Goal: Task Accomplishment & Management: Manage account settings

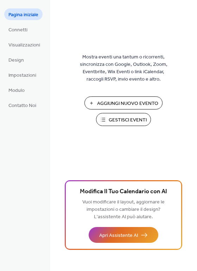
click at [139, 117] on span "Gestisci Eventi" at bounding box center [128, 120] width 38 height 7
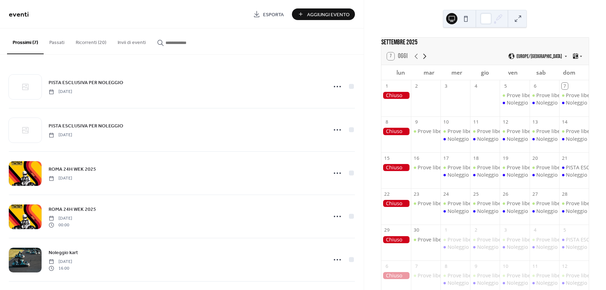
click at [423, 59] on icon at bounding box center [424, 56] width 8 height 8
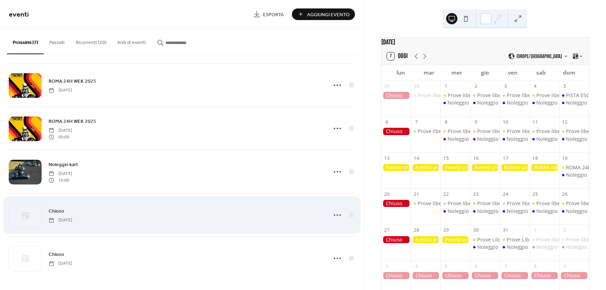
scroll to position [88, 0]
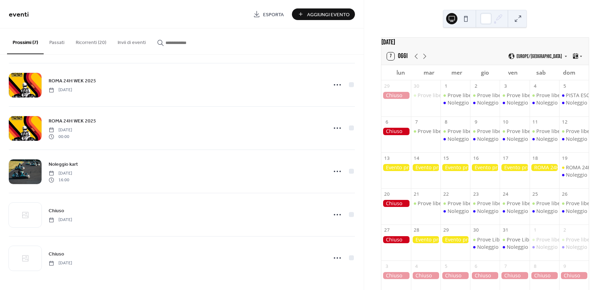
click at [425, 243] on div at bounding box center [426, 239] width 30 height 7
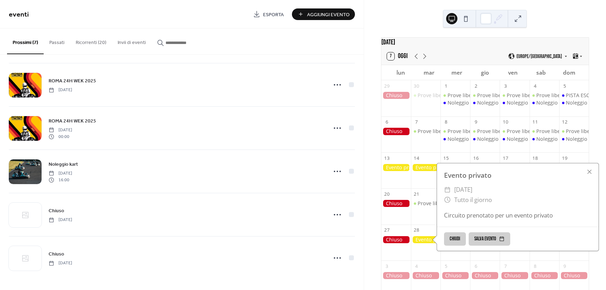
click at [97, 46] on button "Ricorrenti (20)" at bounding box center [91, 41] width 42 height 25
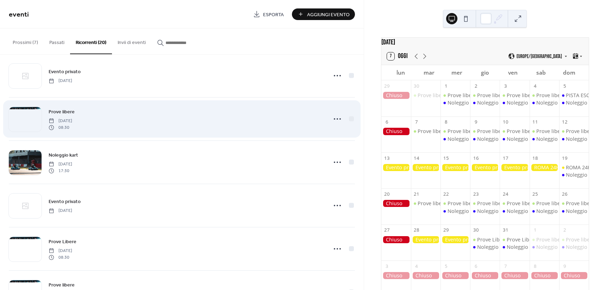
scroll to position [317, 0]
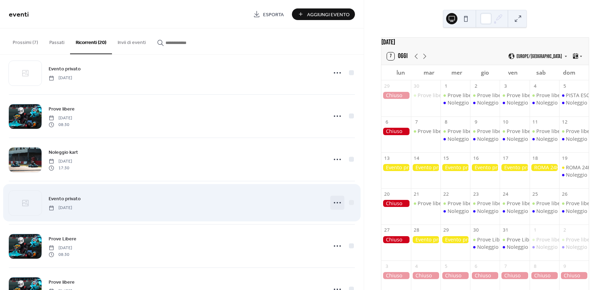
click at [339, 201] on icon at bounding box center [337, 202] width 11 height 11
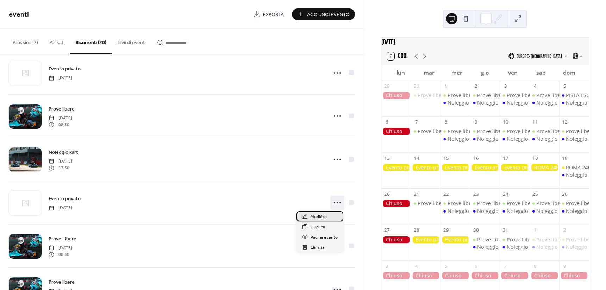
click at [321, 216] on span "Modifica" at bounding box center [318, 216] width 16 height 7
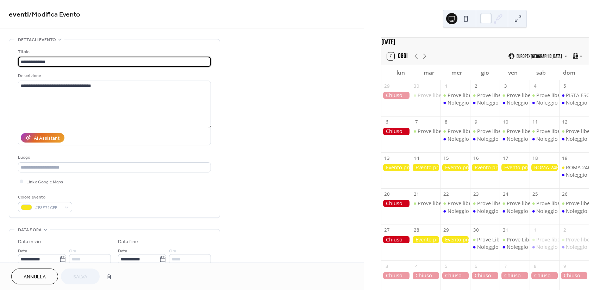
type input "**********"
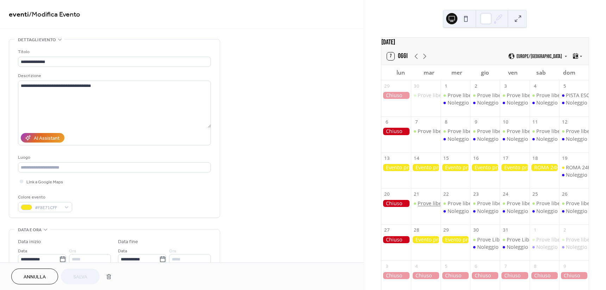
click at [434, 207] on div "Prove libere" at bounding box center [431, 203] width 29 height 7
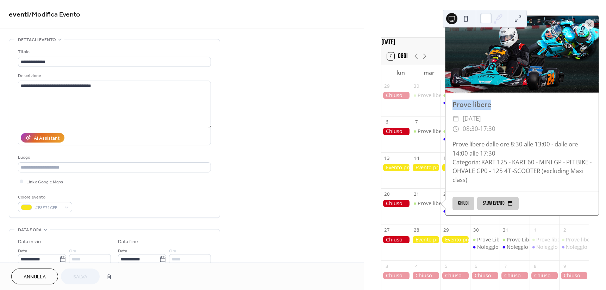
drag, startPoint x: 452, startPoint y: 108, endPoint x: 492, endPoint y: 110, distance: 39.5
click at [492, 110] on div "Prove libere" at bounding box center [521, 105] width 153 height 10
copy div "Prove libere"
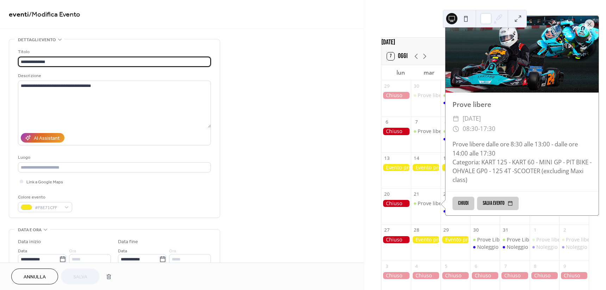
drag, startPoint x: 62, startPoint y: 62, endPoint x: 2, endPoint y: 64, distance: 59.6
paste input "text"
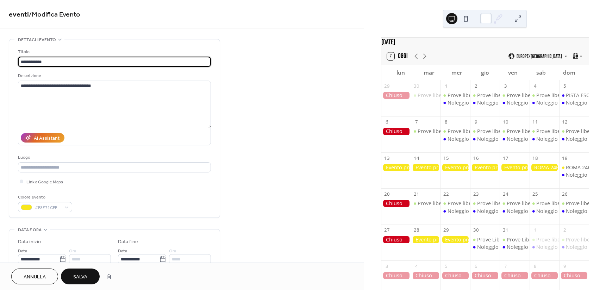
type input "**********"
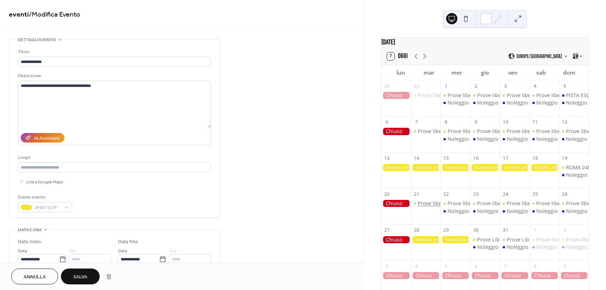
click at [436, 207] on div "Prove libere" at bounding box center [431, 203] width 29 height 7
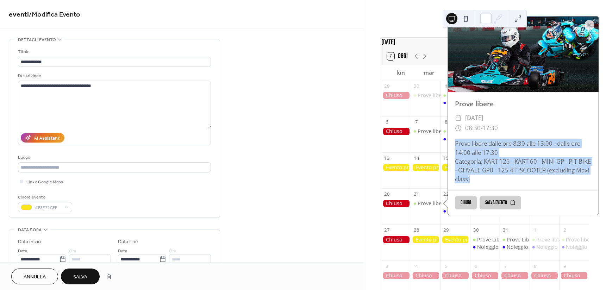
drag, startPoint x: 456, startPoint y: 147, endPoint x: 499, endPoint y: 182, distance: 55.8
click at [499, 182] on div "Prove libere dalle ore 8:30 alle 13:00 - dalle ore 14:00 alle 17:30 Categoria: …" at bounding box center [523, 161] width 151 height 44
copy div "Prove libere dalle ore 8:30 alle 13:00 - dalle ore 14:00 alle 17:30 Categoria: …"
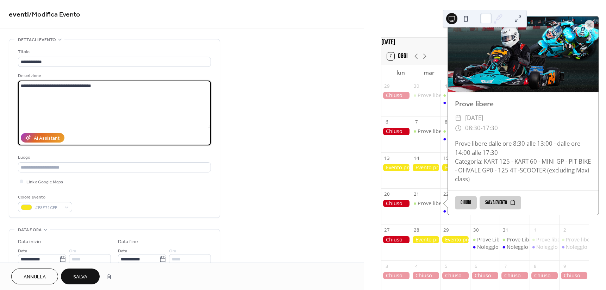
paste textarea "**********"
drag, startPoint x: 106, startPoint y: 90, endPoint x: 1, endPoint y: 87, distance: 105.3
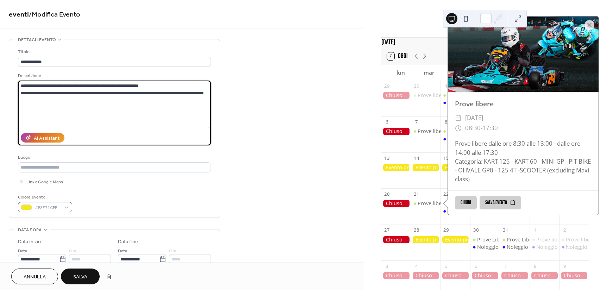
type textarea "**********"
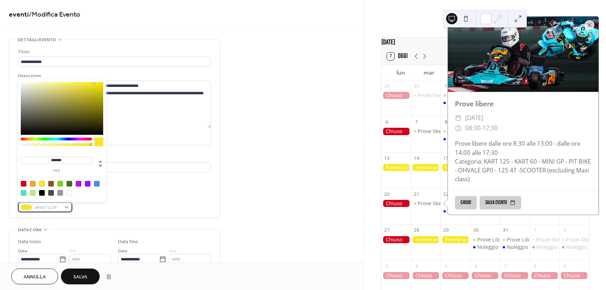
click at [56, 206] on span "#F8E71CFF" at bounding box center [48, 207] width 26 height 7
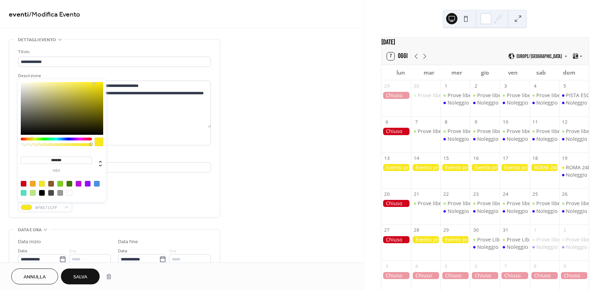
click at [33, 194] on div at bounding box center [33, 193] width 6 height 6
type input "*******"
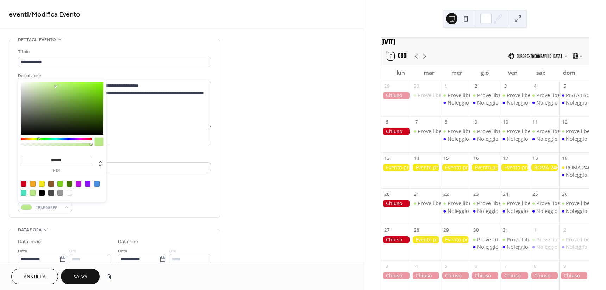
click at [161, 204] on div "Colore evento #B8E986FF" at bounding box center [114, 203] width 193 height 19
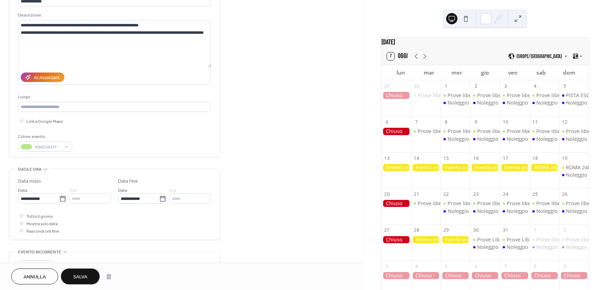
scroll to position [106, 0]
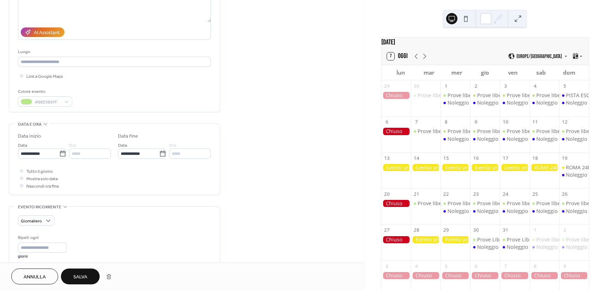
click at [82, 155] on div "*****" at bounding box center [90, 154] width 42 height 10
click at [23, 171] on div at bounding box center [22, 171] width 4 height 4
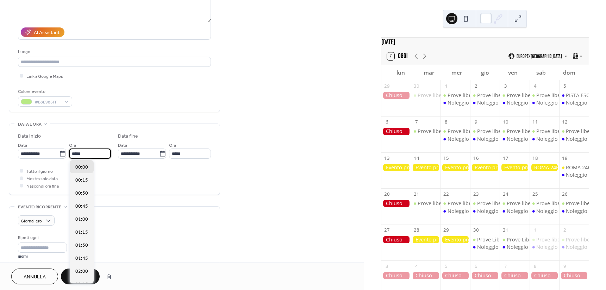
scroll to position [0, 0]
drag, startPoint x: 88, startPoint y: 157, endPoint x: 64, endPoint y: 159, distance: 24.1
click at [64, 159] on div "**********" at bounding box center [114, 161] width 193 height 57
click at [84, 225] on span "08:30" at bounding box center [81, 222] width 13 height 7
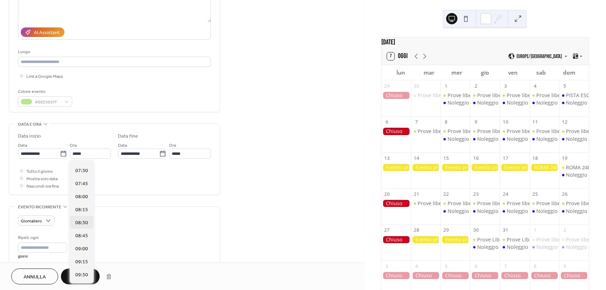
type input "*****"
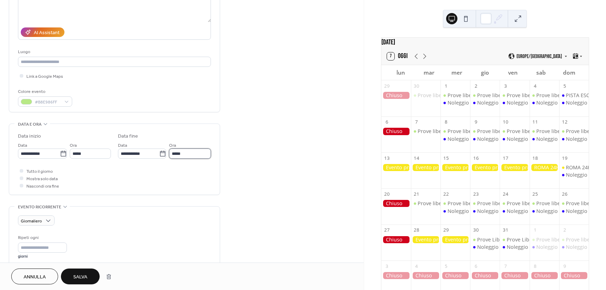
click at [199, 152] on input "*****" at bounding box center [190, 154] width 42 height 10
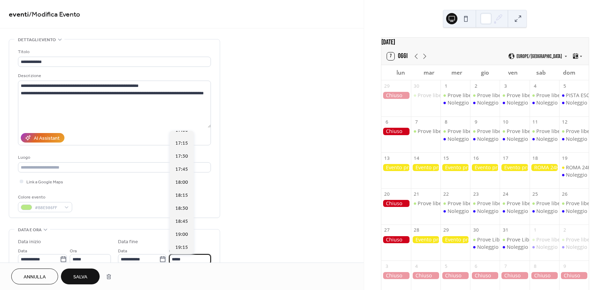
scroll to position [458, 0]
click at [185, 139] on span "17:30" at bounding box center [181, 136] width 13 height 7
type input "*****"
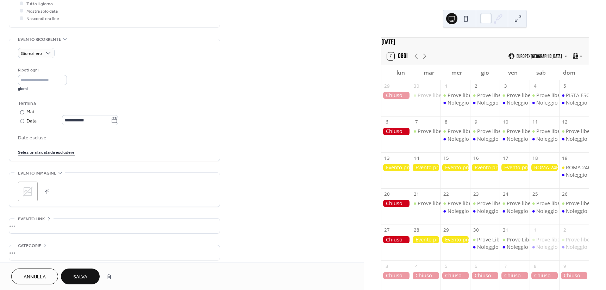
scroll to position [282, 0]
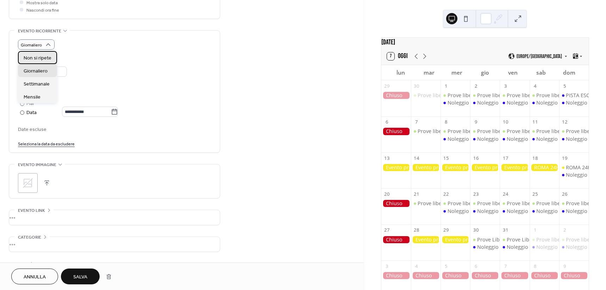
click at [45, 55] on span "Non si ripete" at bounding box center [38, 58] width 28 height 7
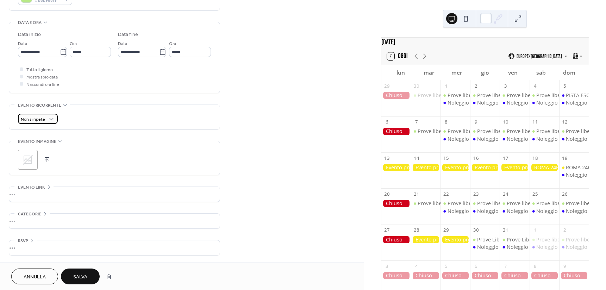
click at [28, 116] on span "Non si ripete" at bounding box center [33, 119] width 24 height 8
click at [115, 117] on div "Non si ripete" at bounding box center [114, 119] width 193 height 10
click at [42, 117] on span "Non si ripete" at bounding box center [33, 119] width 24 height 8
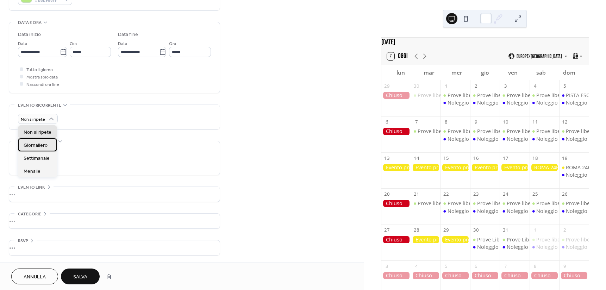
click at [43, 145] on span "Giornaliero" at bounding box center [36, 145] width 24 height 7
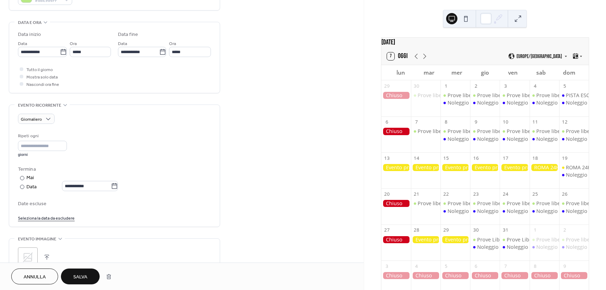
click at [77, 274] on span "Salva" at bounding box center [80, 276] width 14 height 7
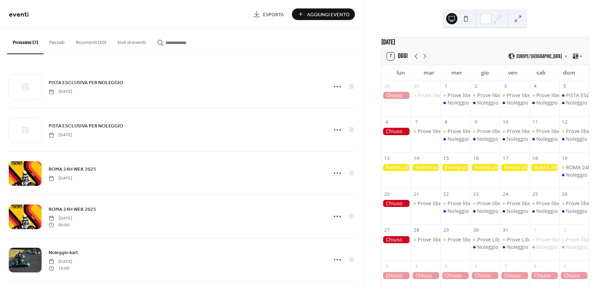
click at [95, 39] on button "Ricorrenti (20)" at bounding box center [91, 41] width 42 height 25
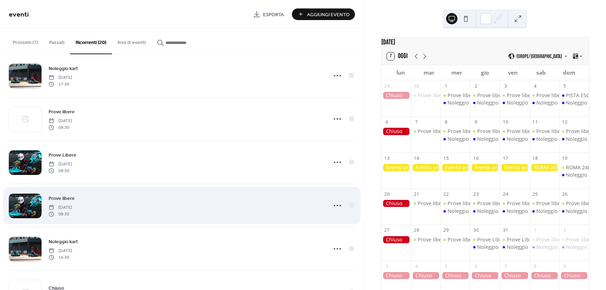
scroll to position [387, 0]
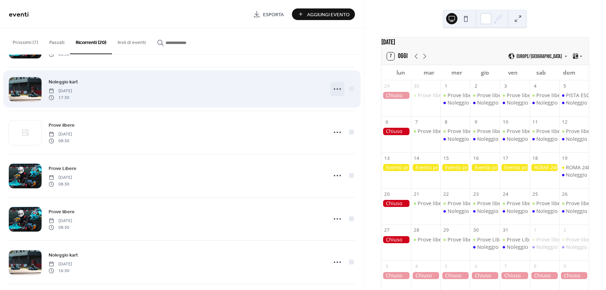
click at [332, 88] on icon at bounding box center [337, 88] width 11 height 11
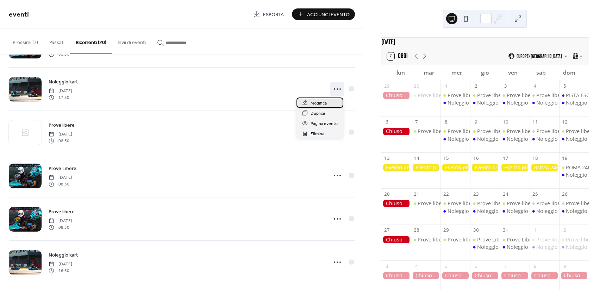
click at [326, 101] on span "Modifica" at bounding box center [318, 103] width 16 height 7
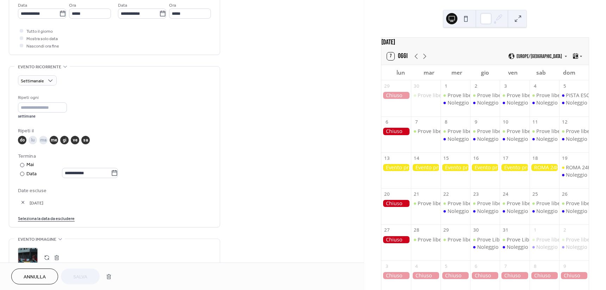
scroll to position [246, 0]
click at [24, 203] on button "button" at bounding box center [23, 202] width 10 height 10
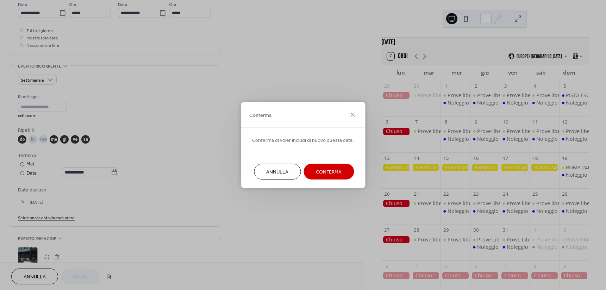
click at [332, 176] on span "Conferma" at bounding box center [329, 172] width 26 height 7
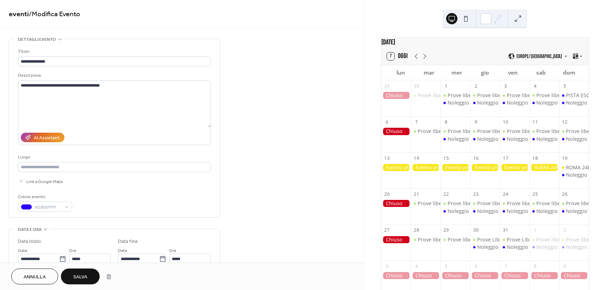
scroll to position [0, 0]
click at [79, 278] on span "Salva" at bounding box center [80, 276] width 14 height 7
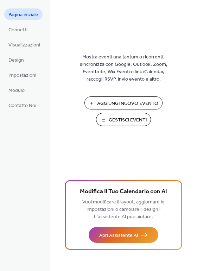
click at [112, 125] on button "Gestisci Eventi" at bounding box center [123, 119] width 55 height 13
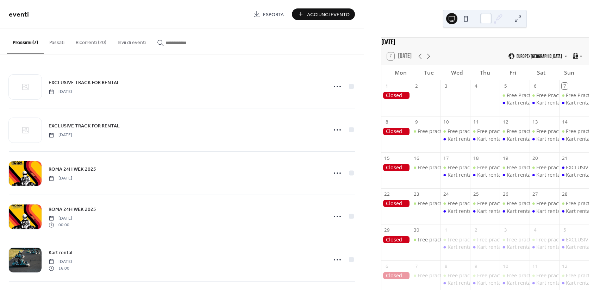
click at [87, 39] on button "Ricorrenti (20)" at bounding box center [91, 41] width 42 height 25
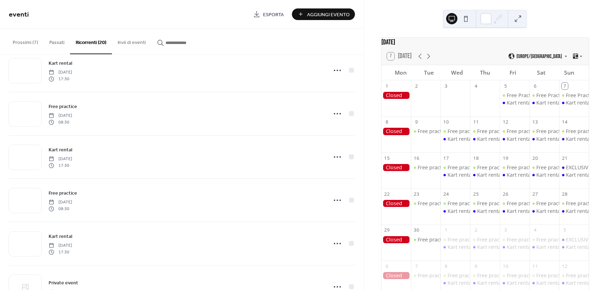
scroll to position [106, 0]
click at [427, 59] on icon at bounding box center [428, 56] width 3 height 5
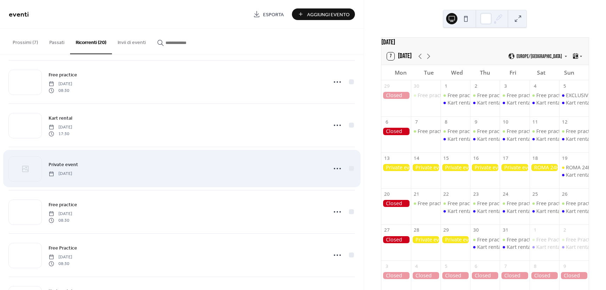
scroll to position [352, 0]
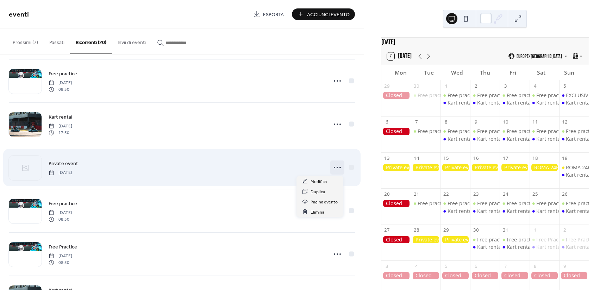
click at [332, 166] on icon at bounding box center [337, 167] width 11 height 11
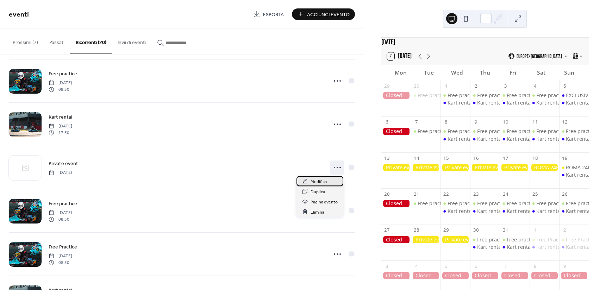
click at [325, 178] on span "Modifica" at bounding box center [318, 181] width 16 height 7
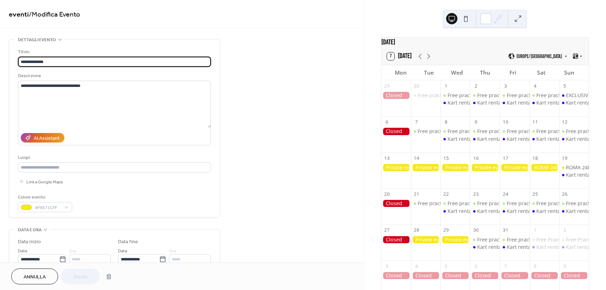
type input "**********"
click at [427, 205] on div "Free practice" at bounding box center [432, 203] width 31 height 7
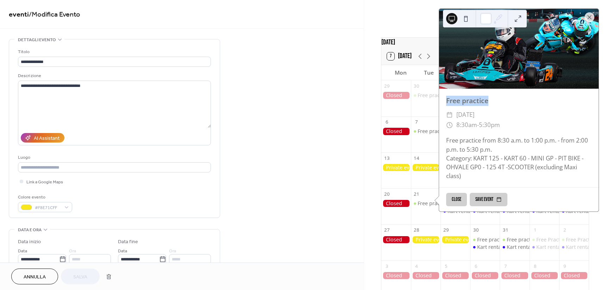
drag, startPoint x: 447, startPoint y: 103, endPoint x: 489, endPoint y: 104, distance: 41.9
click at [489, 104] on div "Free practice" at bounding box center [518, 101] width 159 height 10
copy div "Free practice"
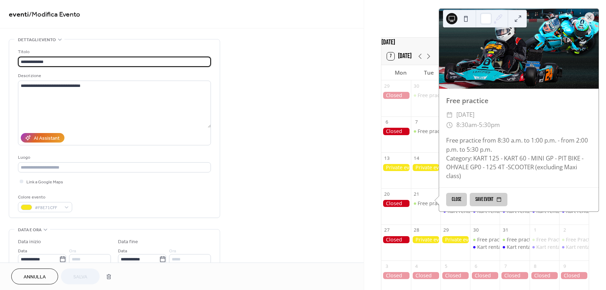
paste input "text"
drag, startPoint x: 62, startPoint y: 58, endPoint x: -8, endPoint y: 63, distance: 69.8
click at [0, 63] on html "**********" at bounding box center [303, 145] width 606 height 290
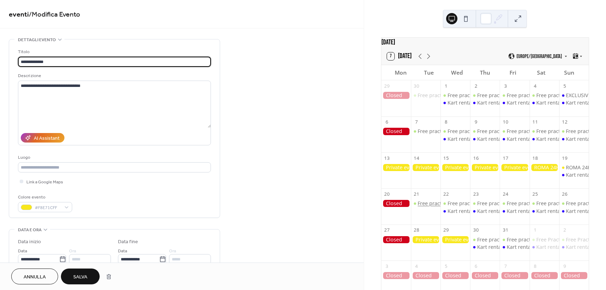
type input "**********"
click at [437, 206] on div "Free practice" at bounding box center [432, 203] width 31 height 7
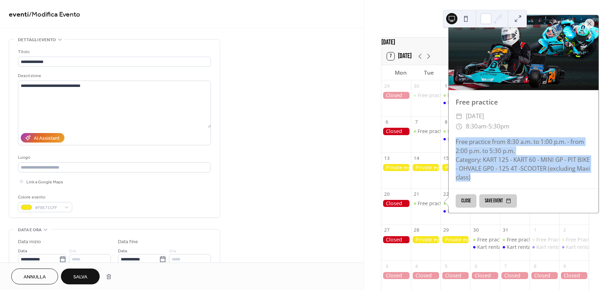
drag, startPoint x: 455, startPoint y: 144, endPoint x: 492, endPoint y: 182, distance: 52.5
click at [492, 182] on div "Free practice from 8:30 a.m. to 1:00 p.m. - from 2:00 p.m. to 5:30 p.m. Categor…" at bounding box center [523, 159] width 150 height 44
copy div "Free practice from 8:30 a.m. to 1:00 p.m. - from 2:00 p.m. to 5:30 p.m. Categor…"
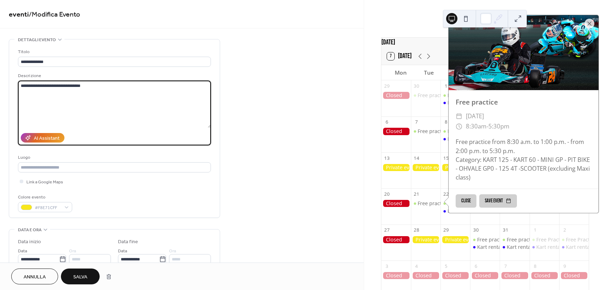
paste textarea "**********"
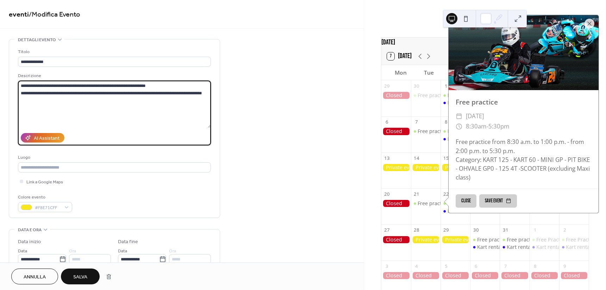
drag, startPoint x: 103, startPoint y: 91, endPoint x: 1, endPoint y: 90, distance: 101.7
type textarea "**********"
click at [46, 204] on span "#F8E71CFF" at bounding box center [48, 207] width 26 height 7
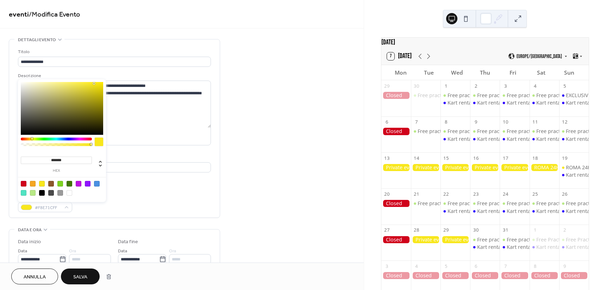
click at [33, 189] on div at bounding box center [61, 188] width 89 height 22
click at [34, 192] on div at bounding box center [33, 193] width 6 height 6
type input "*******"
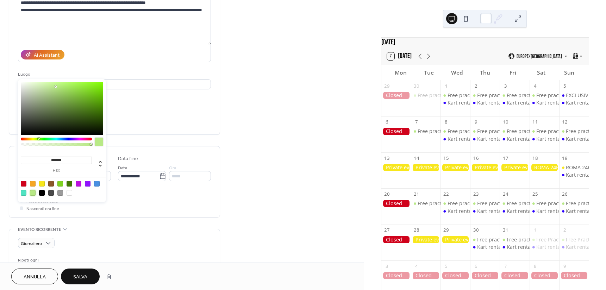
scroll to position [106, 0]
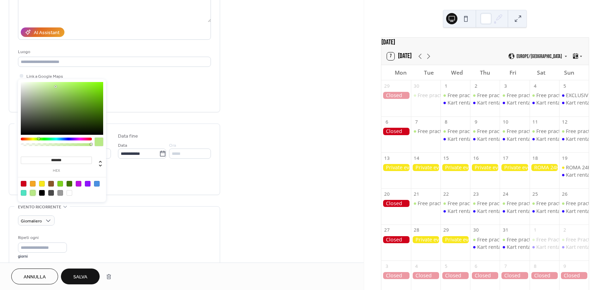
click at [159, 120] on div "**********" at bounding box center [114, 193] width 211 height 521
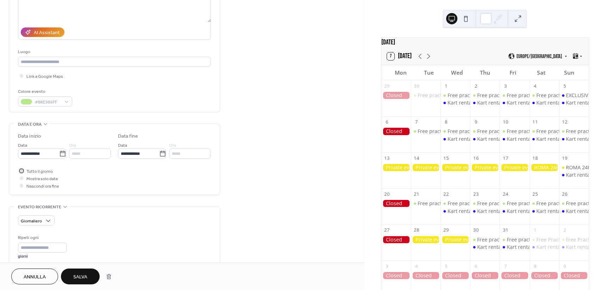
click at [37, 171] on span "Tutto il giorno" at bounding box center [39, 171] width 26 height 7
click at [81, 155] on input "*****" at bounding box center [90, 154] width 42 height 10
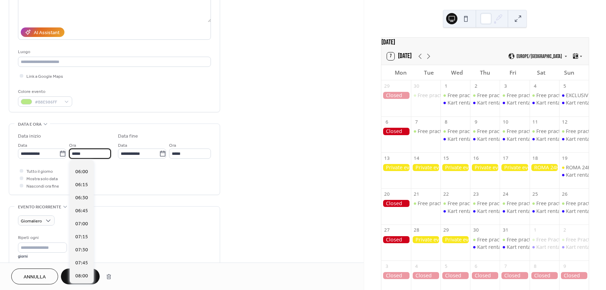
scroll to position [352, 0]
click at [84, 255] on span "08:30" at bounding box center [81, 257] width 13 height 7
type input "*****"
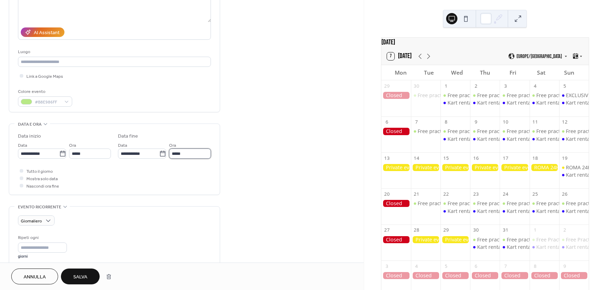
click at [187, 155] on input "*****" at bounding box center [190, 154] width 42 height 10
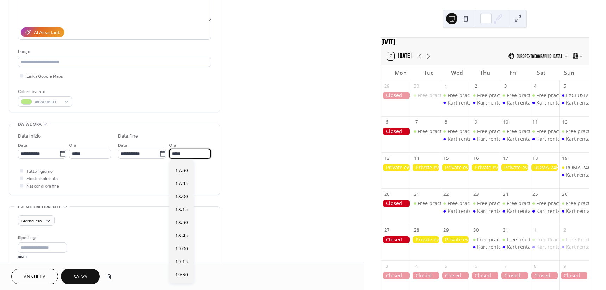
scroll to position [458, 0]
click at [184, 164] on span "17:30" at bounding box center [181, 165] width 13 height 7
type input "*****"
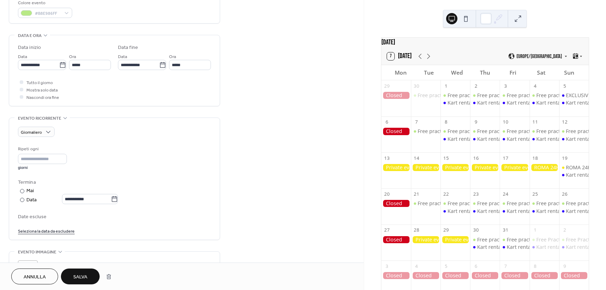
scroll to position [246, 0]
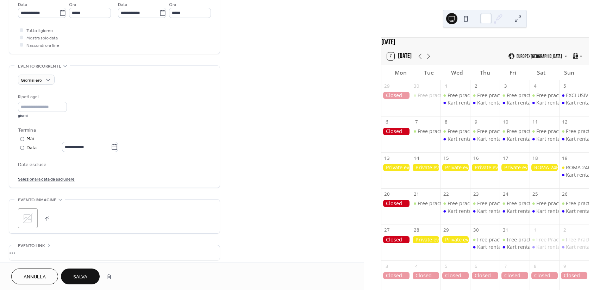
click at [89, 273] on button "Salva" at bounding box center [80, 277] width 39 height 16
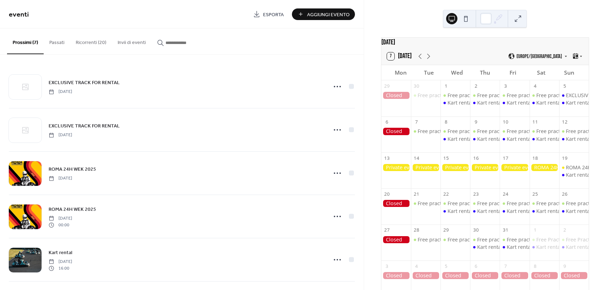
click at [92, 43] on button "Ricorrenti (20)" at bounding box center [91, 41] width 42 height 25
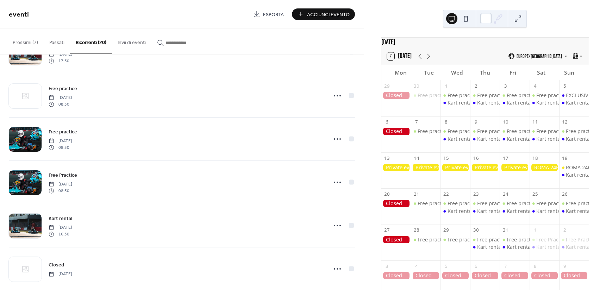
scroll to position [422, 0]
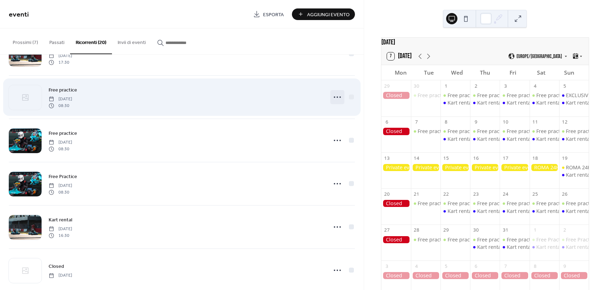
click at [332, 97] on icon at bounding box center [337, 97] width 11 height 11
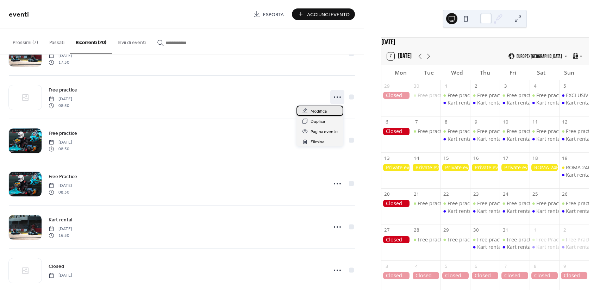
click at [316, 111] on span "Modifica" at bounding box center [318, 111] width 16 height 7
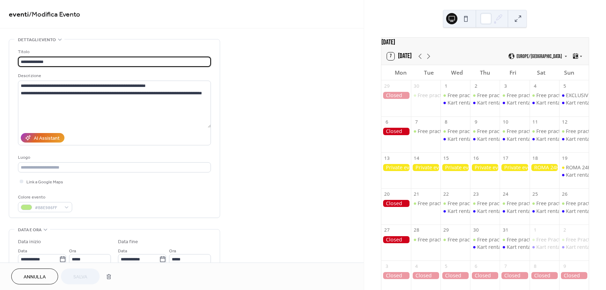
type input "**********"
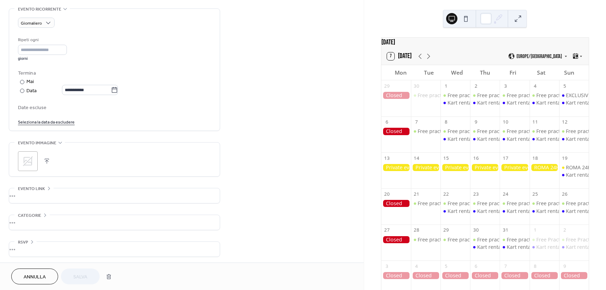
scroll to position [305, 0]
click at [27, 157] on icon at bounding box center [27, 159] width 11 height 11
click at [84, 275] on span "Salva" at bounding box center [80, 276] width 14 height 7
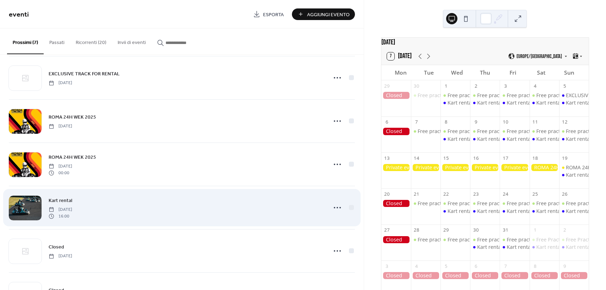
scroll to position [88, 0]
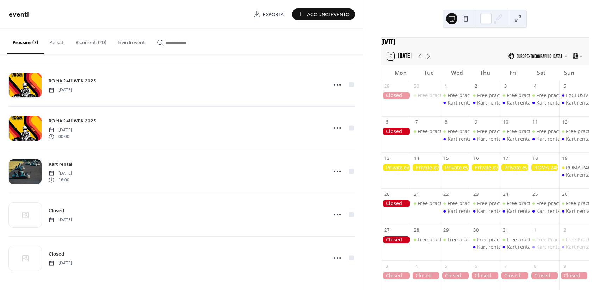
click at [90, 42] on button "Ricorrenti (20)" at bounding box center [91, 41] width 42 height 25
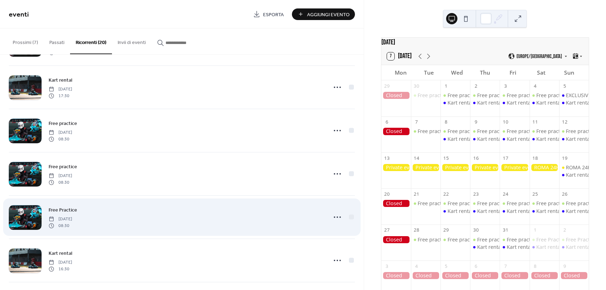
scroll to position [387, 0]
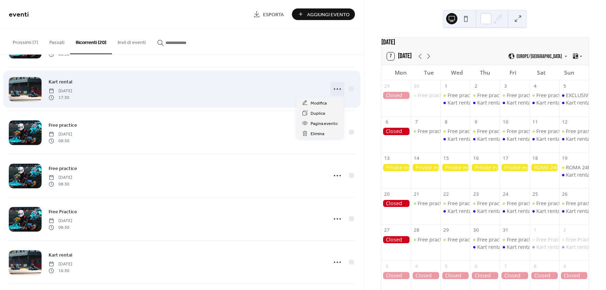
click at [336, 91] on icon at bounding box center [337, 88] width 11 height 11
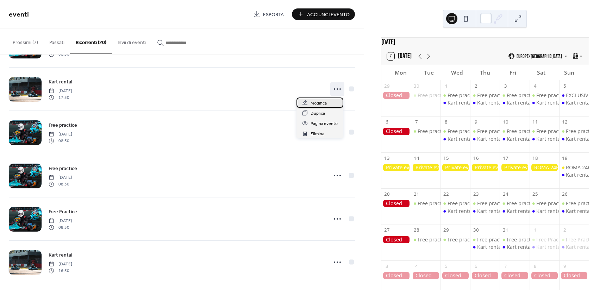
click at [323, 101] on span "Modifica" at bounding box center [318, 103] width 16 height 7
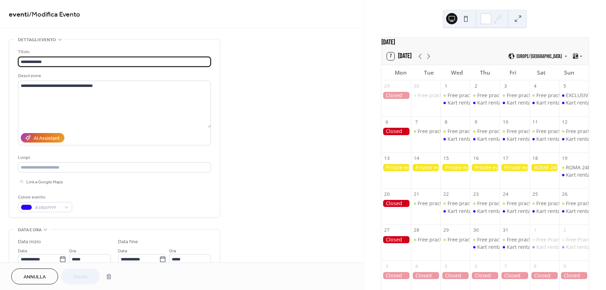
type input "**********"
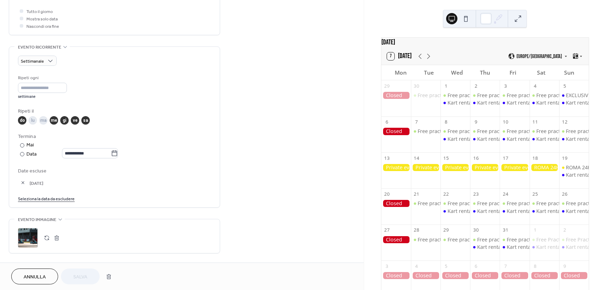
scroll to position [282, 0]
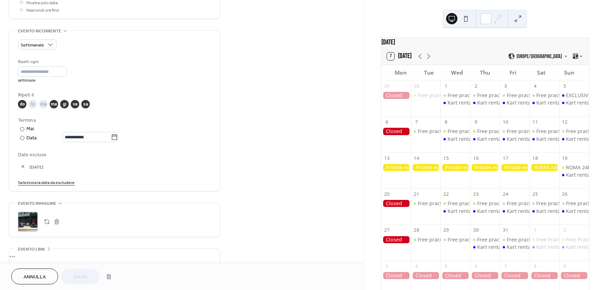
click at [26, 164] on button "button" at bounding box center [23, 167] width 10 height 10
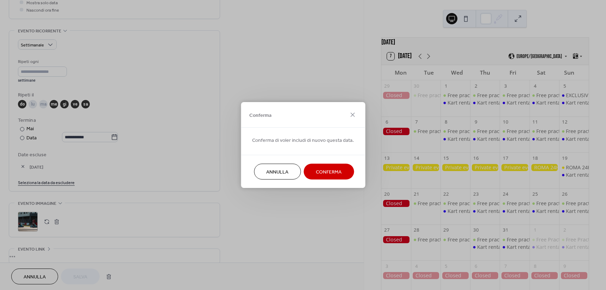
click at [327, 166] on button "Conferma" at bounding box center [328, 172] width 50 height 16
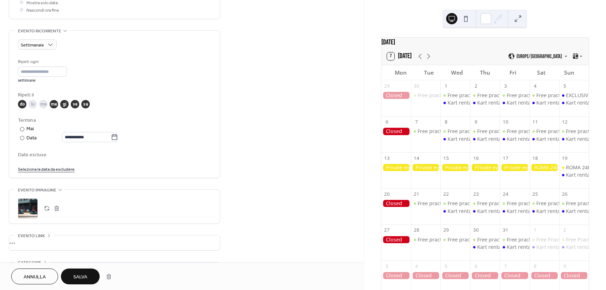
click at [82, 275] on span "Salva" at bounding box center [80, 276] width 14 height 7
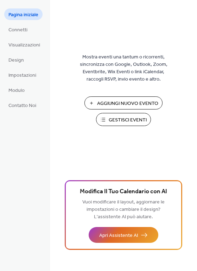
click at [133, 124] on span "Gestisci Eventi" at bounding box center [128, 120] width 38 height 7
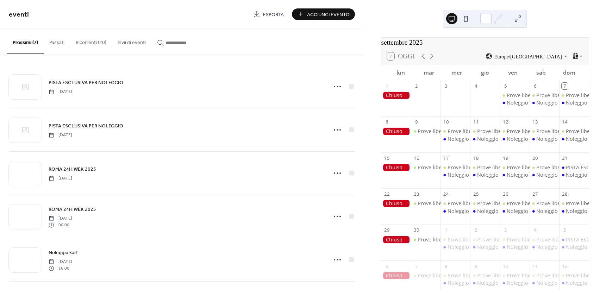
click at [95, 39] on button "Ricorrenti (20)" at bounding box center [91, 41] width 42 height 25
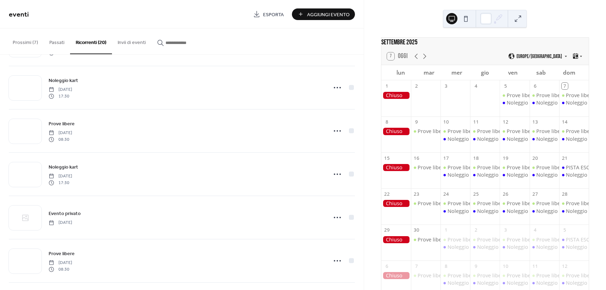
scroll to position [176, 0]
click at [423, 59] on icon at bounding box center [424, 56] width 3 height 5
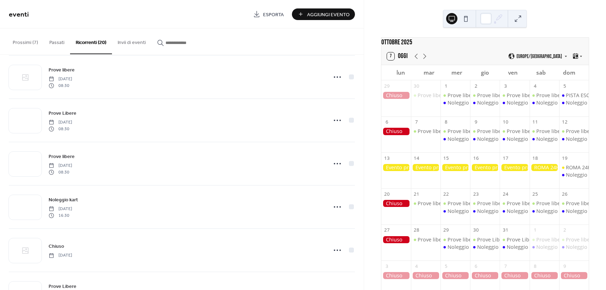
scroll to position [422, 0]
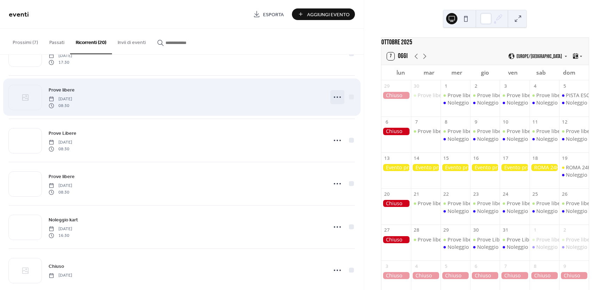
click at [336, 95] on icon at bounding box center [337, 97] width 11 height 11
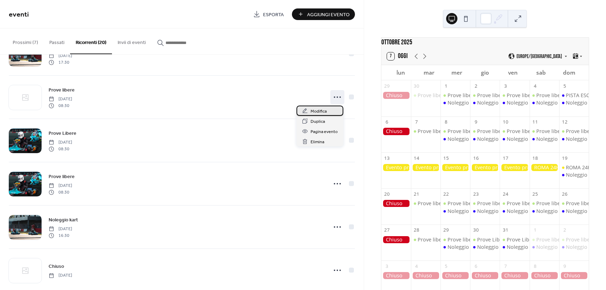
click at [316, 112] on span "Modifica" at bounding box center [318, 111] width 16 height 7
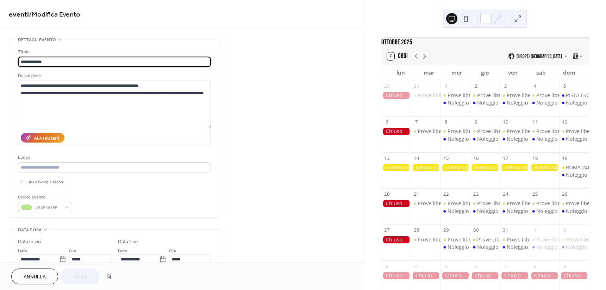
type input "**********"
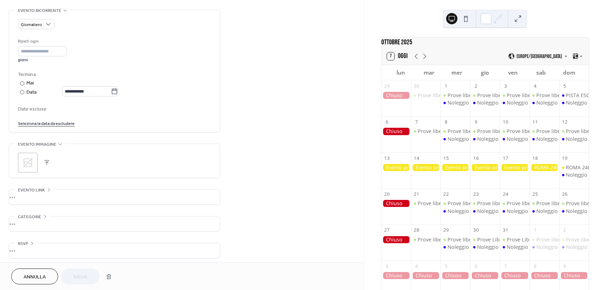
scroll to position [305, 0]
click at [25, 153] on div ";" at bounding box center [28, 160] width 20 height 20
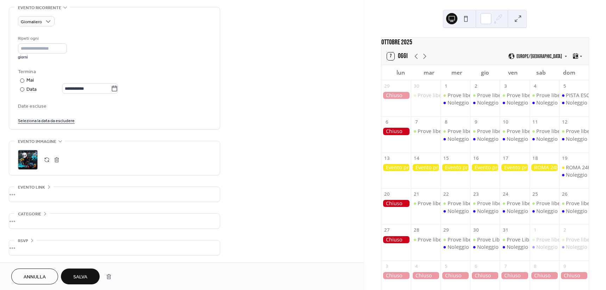
click at [90, 271] on button "Salva" at bounding box center [80, 277] width 39 height 16
